Goal: Task Accomplishment & Management: Use online tool/utility

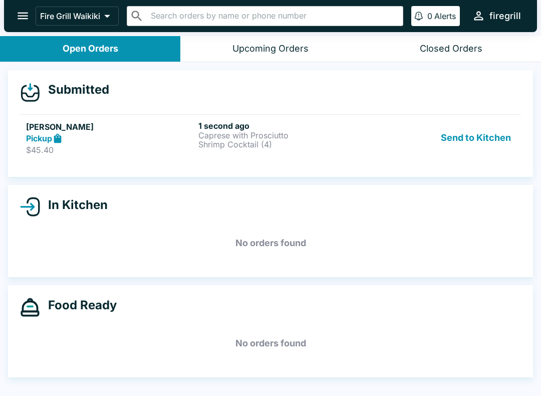
click at [295, 142] on p "Shrimp Cocktail (4)" at bounding box center [282, 144] width 168 height 9
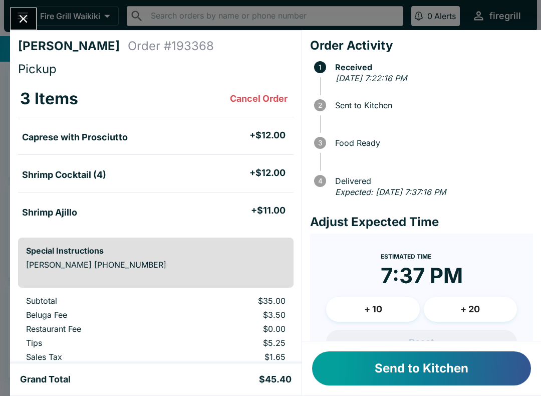
click at [410, 360] on button "Send to Kitchen" at bounding box center [421, 368] width 219 height 34
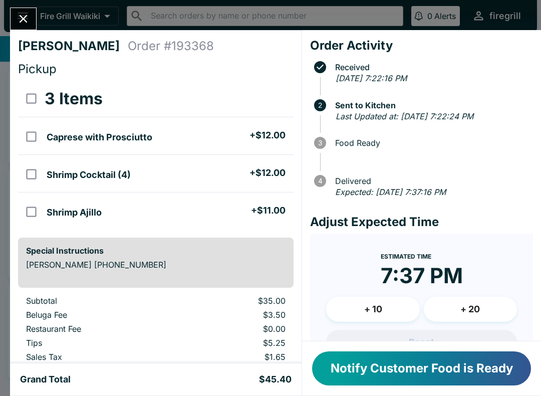
click at [419, 246] on form "Estimated Time 7:37 PM + 10 + 20 Reset Update ETA" at bounding box center [421, 317] width 223 height 166
click at [429, 373] on button "Notify Customer Food is Ready" at bounding box center [421, 368] width 219 height 34
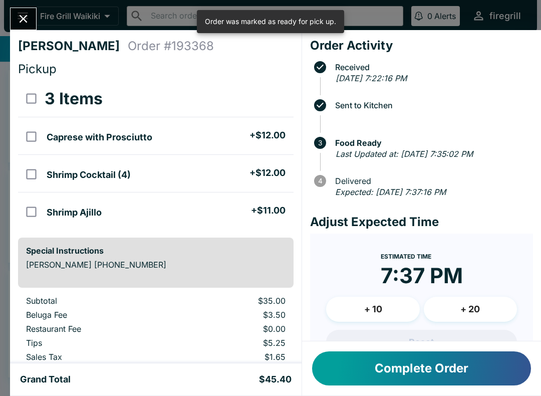
click at [428, 364] on button "Complete Order" at bounding box center [421, 368] width 219 height 34
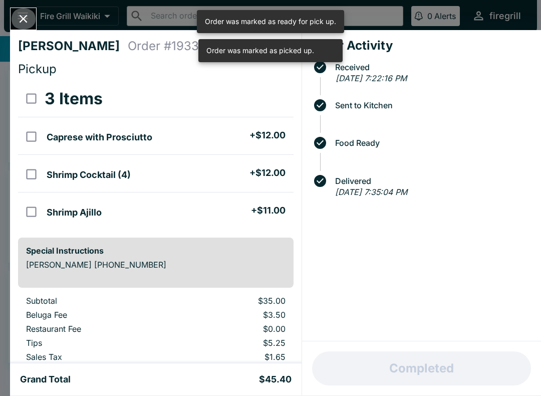
click at [31, 19] on button "Close" at bounding box center [24, 19] width 26 height 22
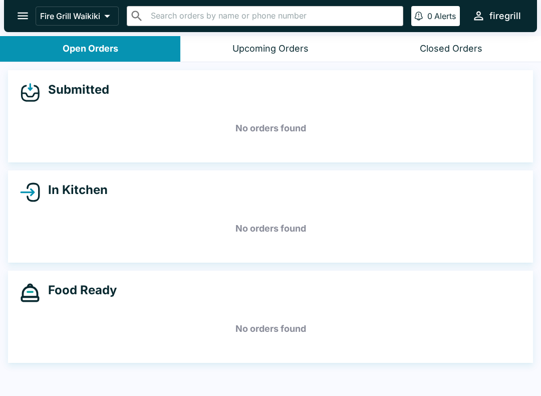
click at [465, 48] on div "Closed Orders" at bounding box center [451, 49] width 63 height 12
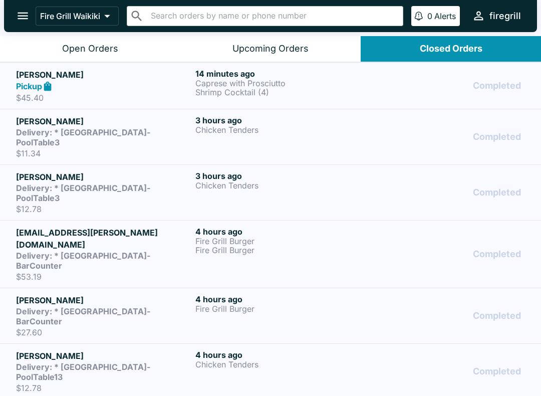
click at [328, 93] on p "Shrimp Cocktail (4)" at bounding box center [282, 92] width 175 height 9
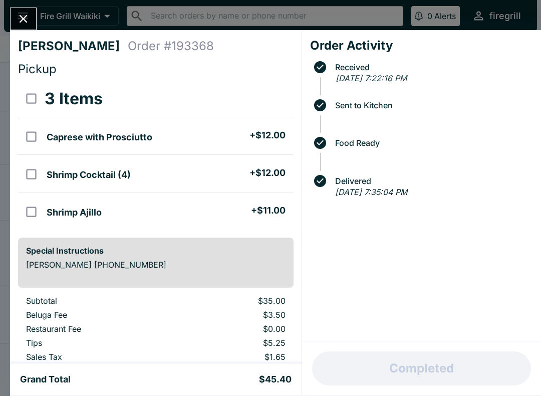
click at [21, 20] on icon "Close" at bounding box center [24, 19] width 14 height 14
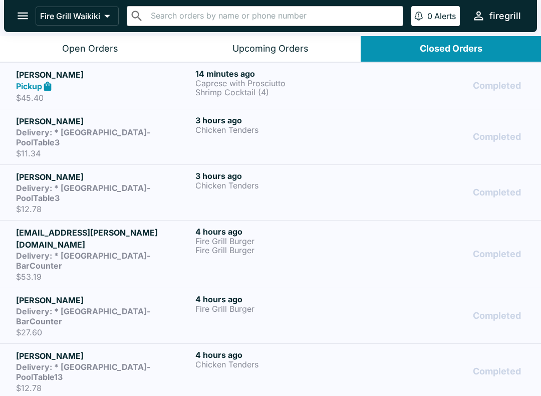
click at [84, 99] on p "$45.40" at bounding box center [103, 98] width 175 height 10
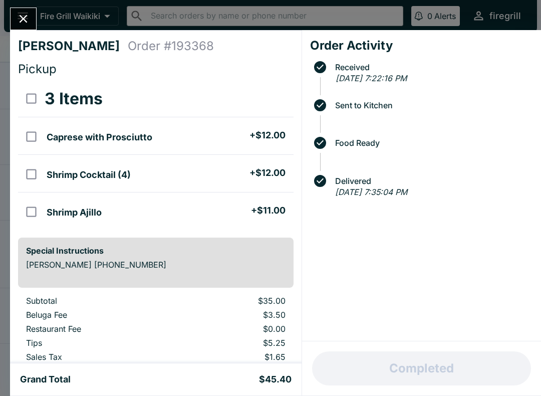
click at [25, 27] on button "Close" at bounding box center [24, 19] width 26 height 22
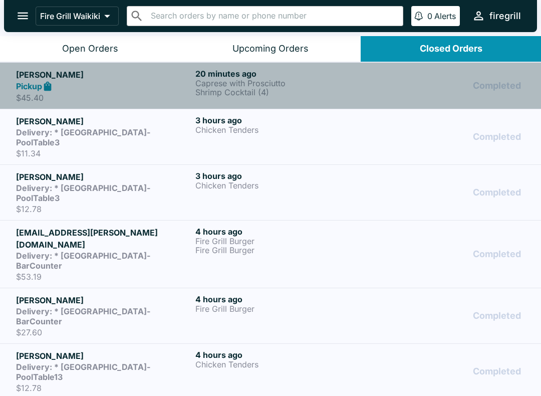
click at [66, 93] on p "$45.40" at bounding box center [103, 98] width 175 height 10
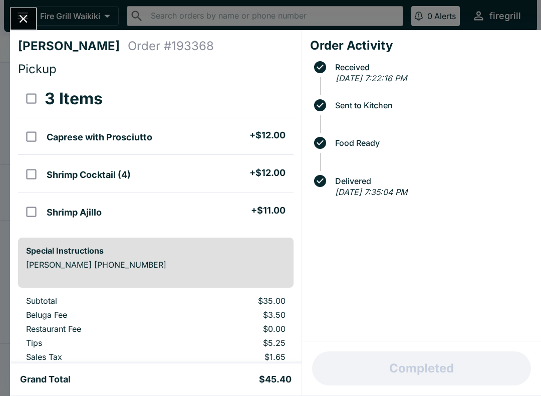
click at [21, 21] on icon "Close" at bounding box center [24, 19] width 8 height 8
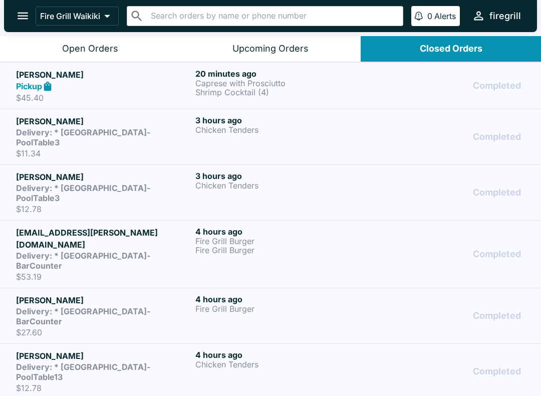
click at [84, 47] on div "Open Orders" at bounding box center [90, 49] width 56 height 12
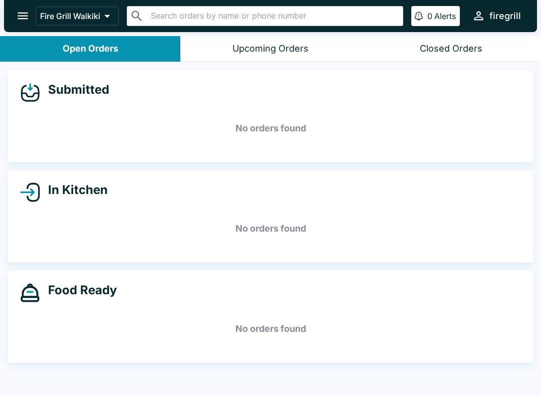
click at [464, 48] on div "Closed Orders" at bounding box center [451, 49] width 63 height 12
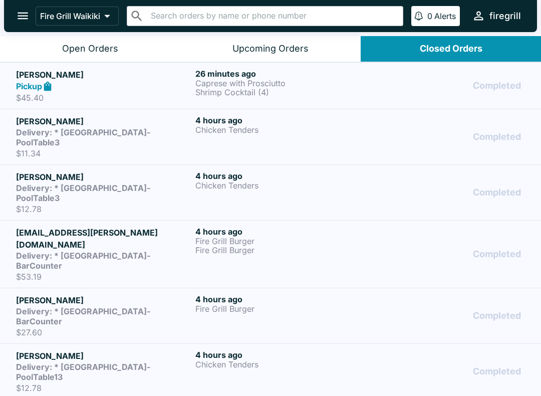
click at [155, 97] on p "$45.40" at bounding box center [103, 98] width 175 height 10
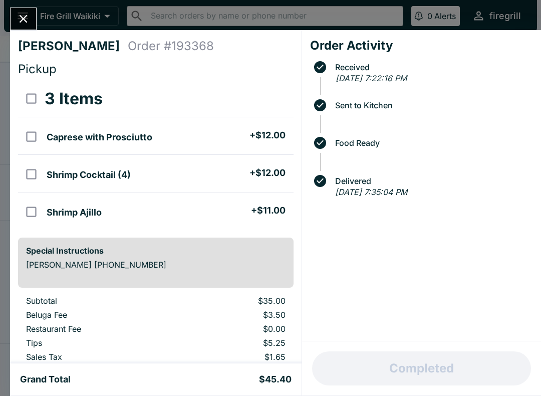
click at [25, 26] on icon "Close" at bounding box center [24, 19] width 14 height 14
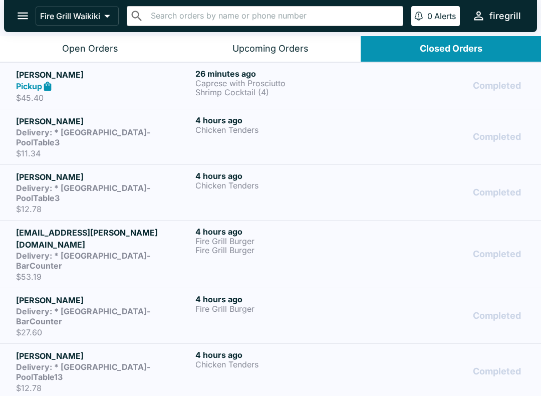
click at [61, 88] on div "Pickup" at bounding box center [103, 87] width 175 height 12
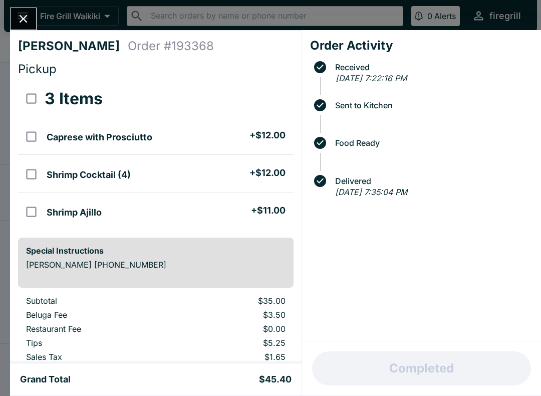
click at [26, 16] on icon "Close" at bounding box center [24, 19] width 8 height 8
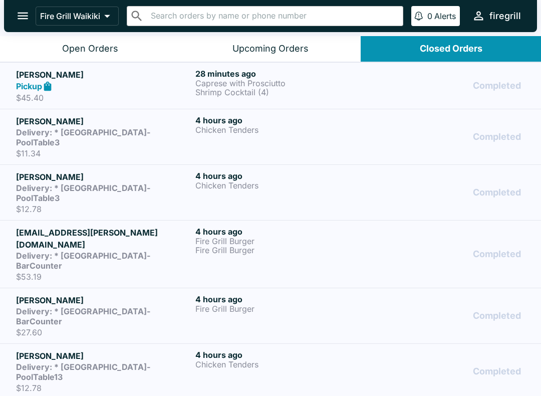
click at [73, 47] on div "Open Orders" at bounding box center [90, 49] width 56 height 12
